Goal: Task Accomplishment & Management: Manage account settings

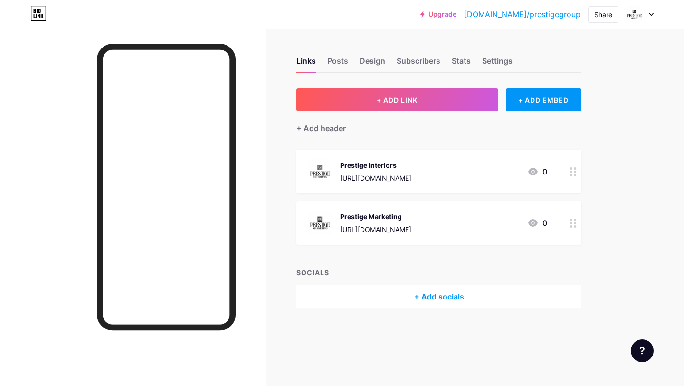
click at [646, 11] on div at bounding box center [640, 14] width 28 height 17
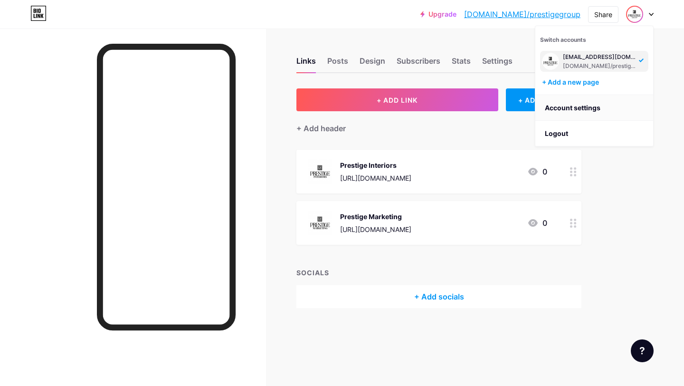
click at [591, 112] on link "Account settings" at bounding box center [594, 108] width 118 height 26
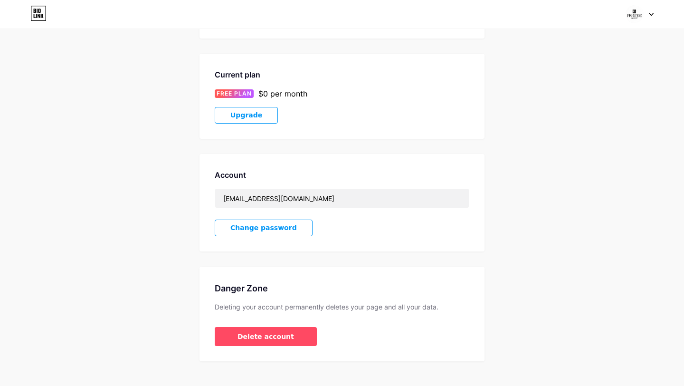
scroll to position [145, 0]
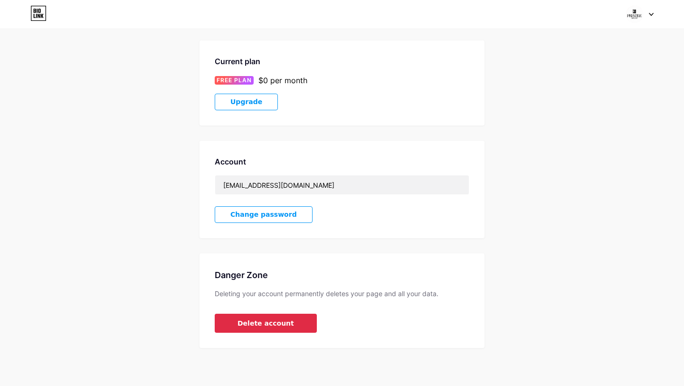
click at [277, 325] on span "Delete account" at bounding box center [265, 323] width 57 height 10
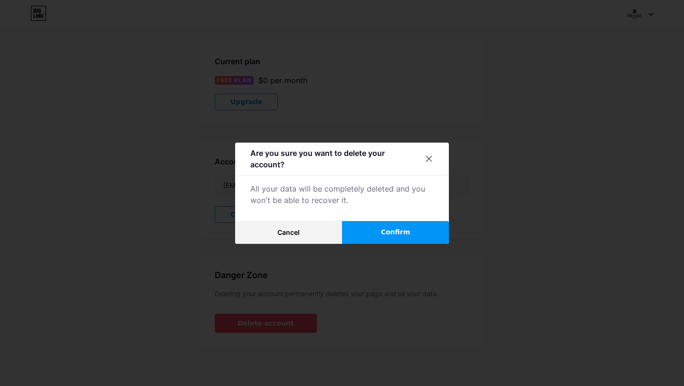
click at [399, 230] on span "Confirm" at bounding box center [395, 232] width 29 height 10
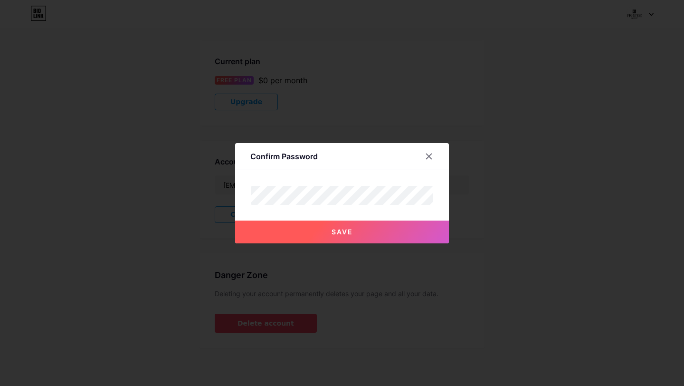
click at [355, 233] on button "Save" at bounding box center [342, 231] width 214 height 23
